Goal: Complete application form

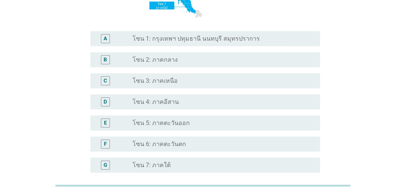
scroll to position [138, 0]
click at [177, 56] on div "radio_button_unchecked โซน 2: ภาคกลาง" at bounding box center [223, 60] width 181 height 9
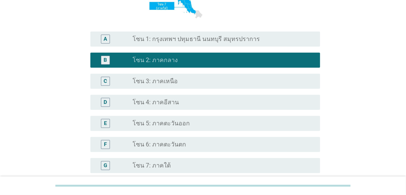
click at [186, 43] on div "radio_button_unchecked โซน 1: กรุงเทพฯ ปทุมธานี นนทบุรี สมุทรปราการ" at bounding box center [223, 39] width 181 height 9
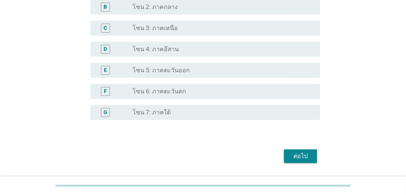
scroll to position [213, 0]
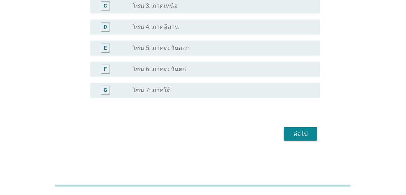
click at [294, 130] on div "ต่อไป" at bounding box center [300, 134] width 21 height 9
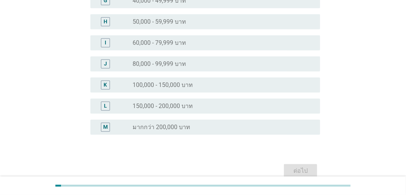
scroll to position [0, 0]
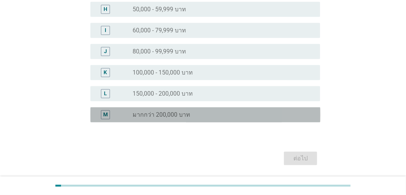
click at [183, 112] on label "มากกว่า 200,000 บาท" at bounding box center [162, 115] width 58 height 8
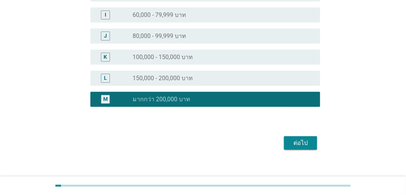
scroll to position [250, 0]
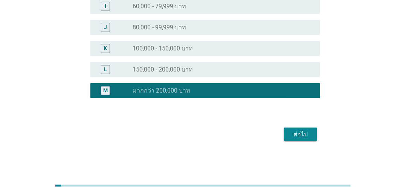
click at [293, 133] on div "ต่อไป" at bounding box center [300, 134] width 21 height 9
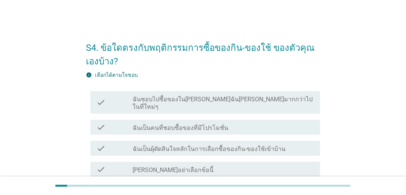
click at [181, 128] on div "check check_box_outline_blank ฉันเป็นคนที่ชอบซื้อของที่มีโปรโมชั่น" at bounding box center [203, 127] width 235 height 21
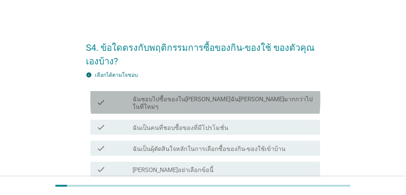
click at [185, 102] on label "ฉันชอบไปซื้อของใน[PERSON_NAME]ฉัน[PERSON_NAME]มากกว่าไปในที่ใหม่ๆ" at bounding box center [223, 103] width 181 height 15
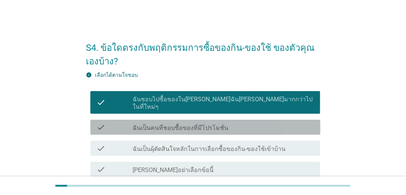
click at [184, 124] on label "ฉันเป็นคนที่ชอบซื้อของที่มีโปรโมชั่น" at bounding box center [181, 128] width 96 height 8
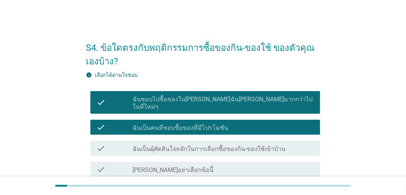
click at [184, 145] on label "ฉันเป็นผุ้ตัดสินใจหลักในการเลือกซื้อของกิน-ของใช้เข้าบ้าน" at bounding box center [209, 149] width 153 height 8
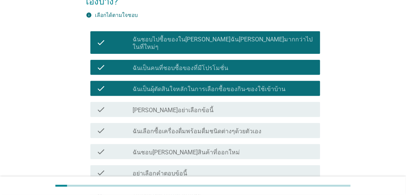
scroll to position [146, 0]
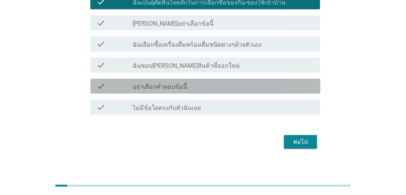
click at [181, 79] on div "check check_box_outline_blank อย่าเลือกคำตอบข้อนี้" at bounding box center [205, 86] width 230 height 15
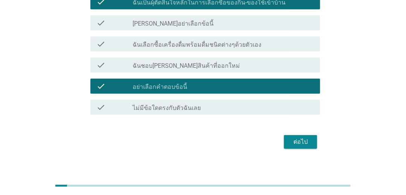
click at [182, 62] on label "ฉันชอบ[PERSON_NAME]สินค้าที่ออกใหม่" at bounding box center [186, 66] width 107 height 8
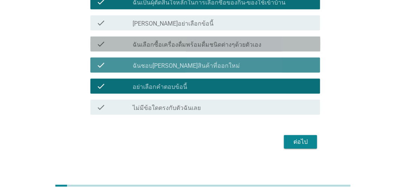
click at [185, 34] on div "check check_box_outline_blank ฉันเลือกซื้อเครื่องดื่มพร้อมดื่มชนิดต่างๆด้วยตัวเ…" at bounding box center [203, 44] width 235 height 21
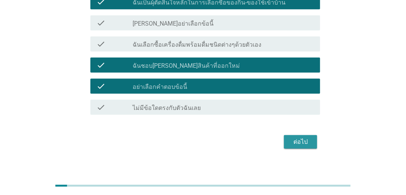
click at [296, 137] on div "ต่อไป" at bounding box center [300, 141] width 21 height 9
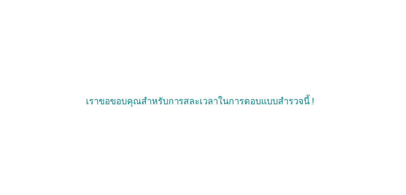
scroll to position [0, 0]
